Goal: Task Accomplishment & Management: Use online tool/utility

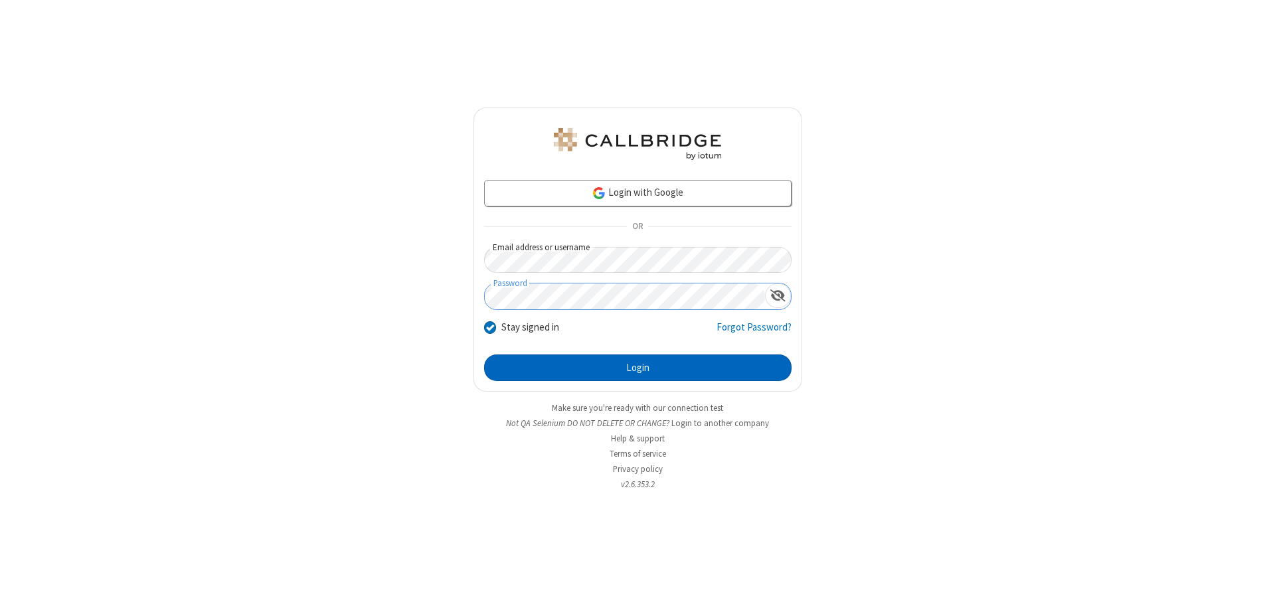
click at [638, 368] on button "Login" at bounding box center [637, 368] width 307 height 27
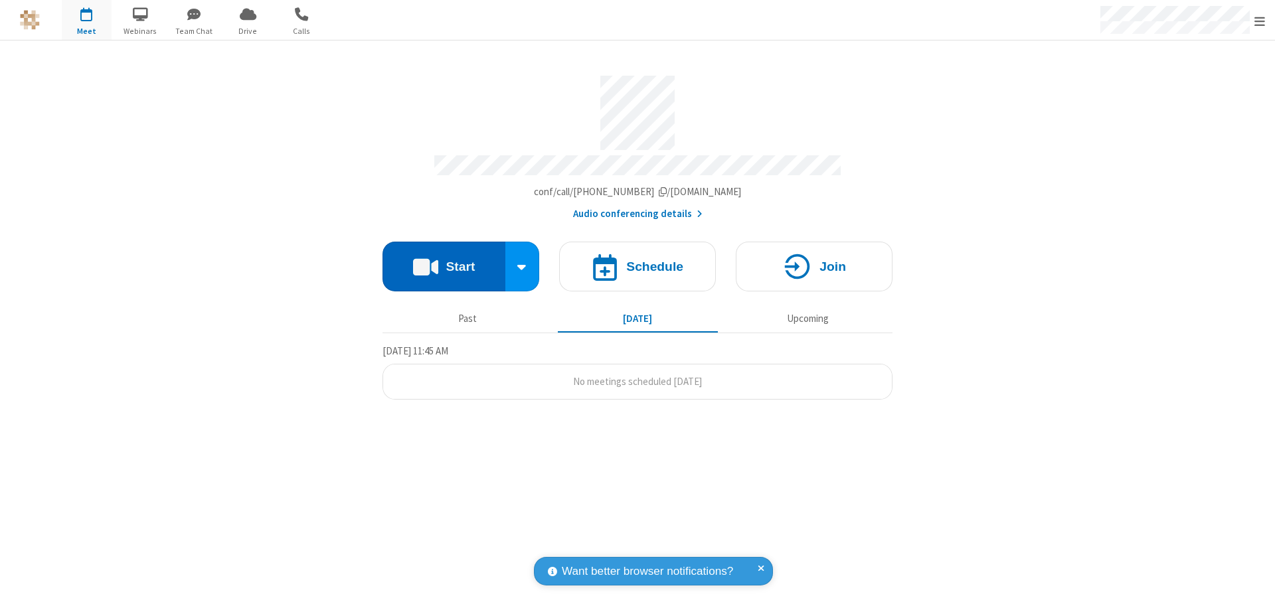
click at [444, 260] on button "Start" at bounding box center [444, 267] width 123 height 50
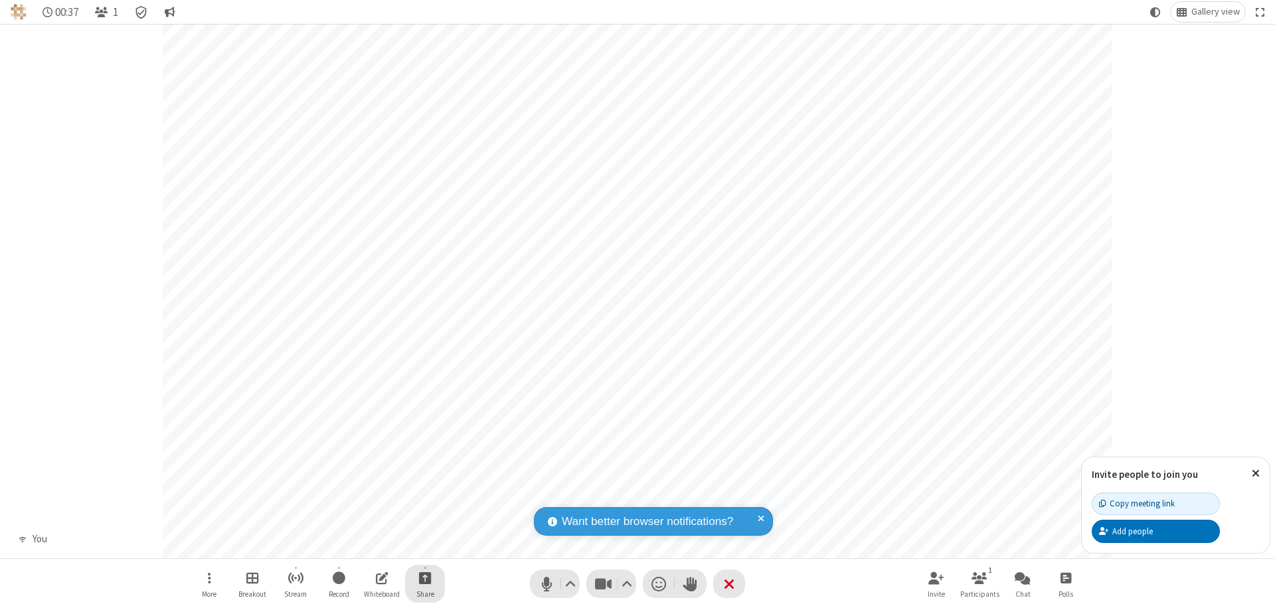
click at [425, 578] on span "Start sharing" at bounding box center [425, 578] width 13 height 17
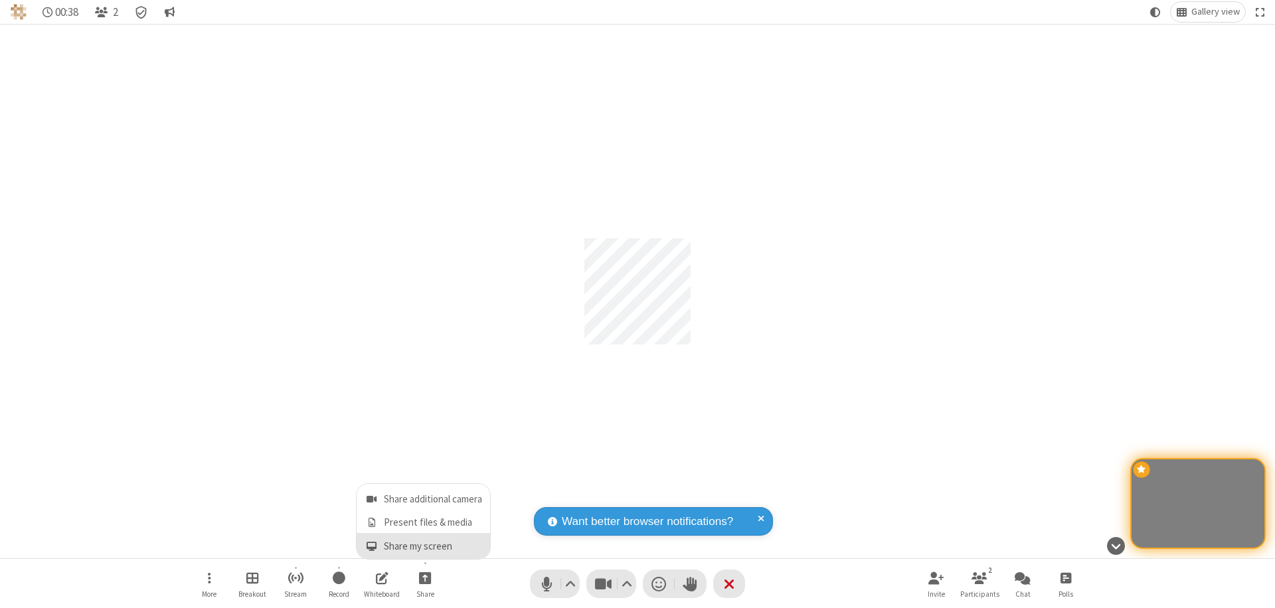
click at [371, 546] on span "Share my screen" at bounding box center [371, 546] width 15 height 11
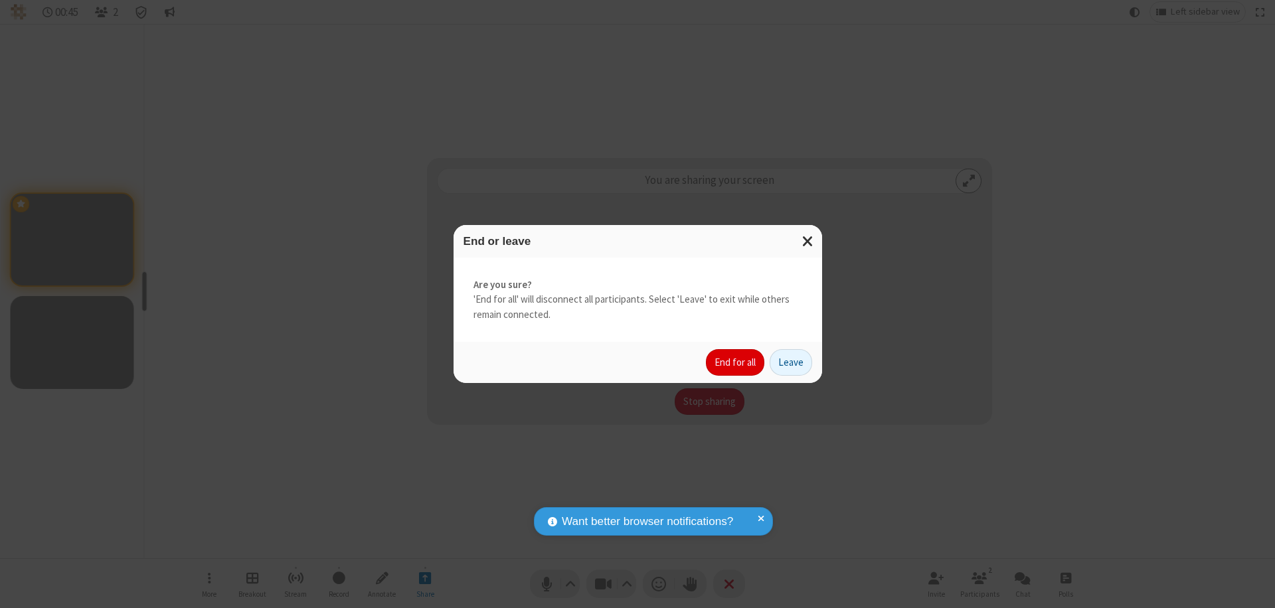
click at [736, 363] on button "End for all" at bounding box center [735, 362] width 58 height 27
